Goal: Transaction & Acquisition: Purchase product/service

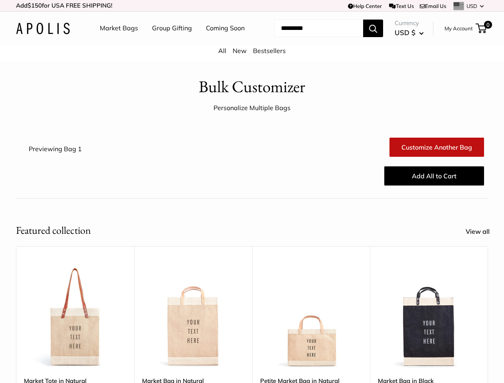
click at [252, 189] on div "Add All to Cart" at bounding box center [292, 176] width 394 height 26
click at [252, 6] on td "Help Center Text Us Email Us *** *** *** *** *** *** *** *** *** *** *** USD US…" at bounding box center [349, 5] width 280 height 11
click at [252, 41] on nav "Market Bags Group Gifting Coming Soon" at bounding box center [179, 29] width 191 height 26
click at [170, 41] on ul "Market Bags Group Gifting Coming Soon" at bounding box center [179, 29] width 159 height 26
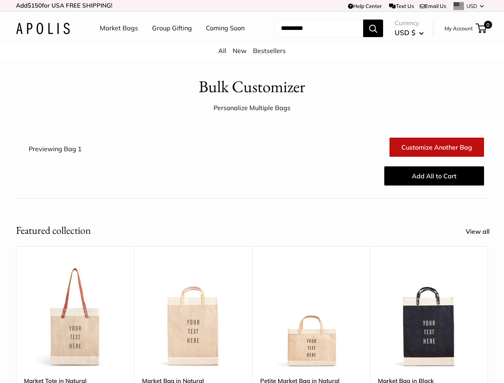
click at [310, 37] on input "Search..." at bounding box center [319, 29] width 89 height 18
click at [252, 308] on div "Upgrade: Next Day Fulfillment Customizable Text Sturdy & Spill Resistant Best S…" at bounding box center [311, 371] width 118 height 251
click at [252, 320] on div "Upgrade: Next Day Fulfillment Customizable Text Sturdy & Spill Resistant Best S…" at bounding box center [311, 371] width 118 height 251
